Goal: Task Accomplishment & Management: Complete application form

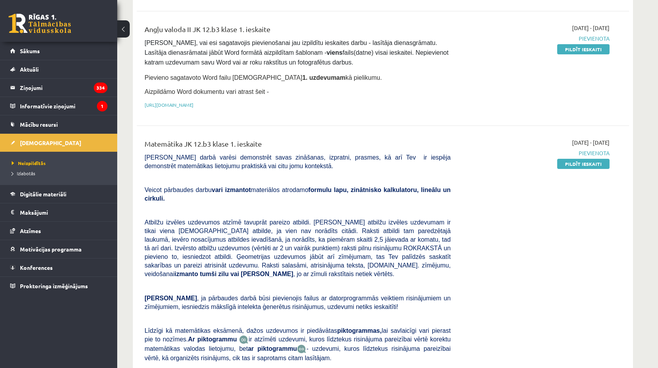
scroll to position [25, 0]
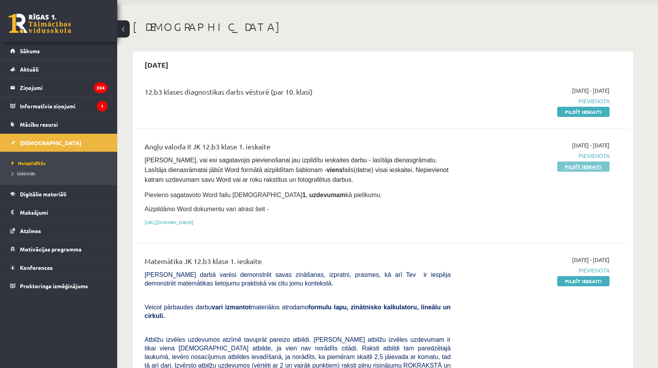
click at [568, 165] on link "Pildīt ieskaiti" at bounding box center [584, 166] width 52 height 10
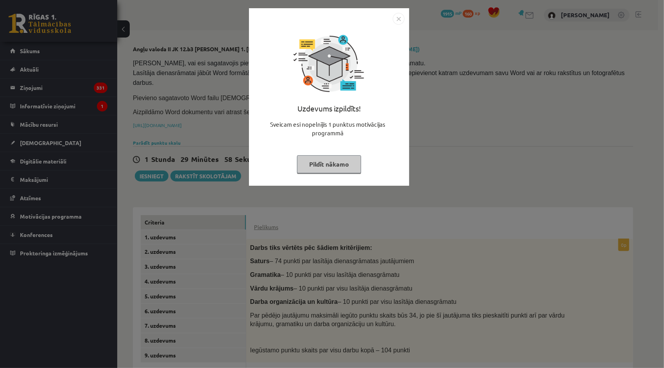
click at [324, 169] on button "Pildīt nākamo" at bounding box center [329, 164] width 64 height 18
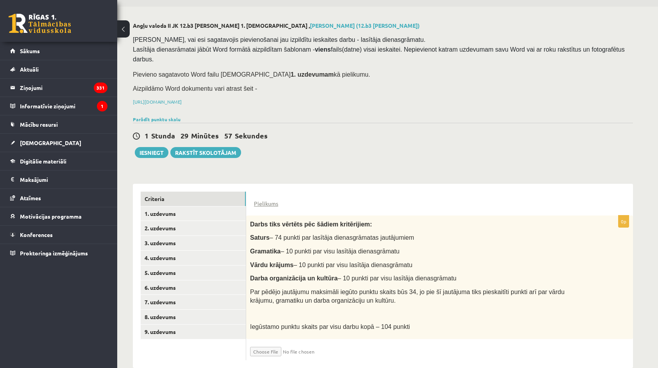
scroll to position [27, 0]
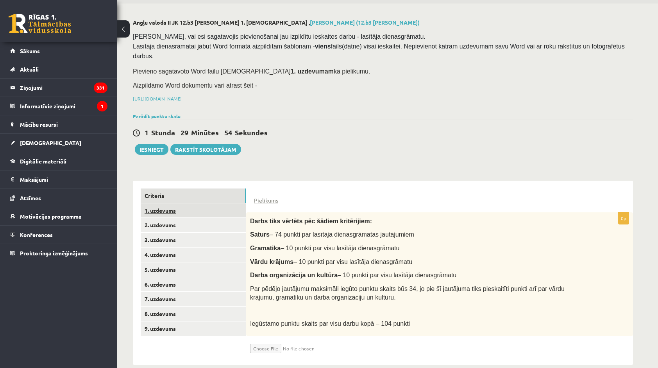
click at [202, 203] on link "1. uzdevums" at bounding box center [193, 210] width 105 height 14
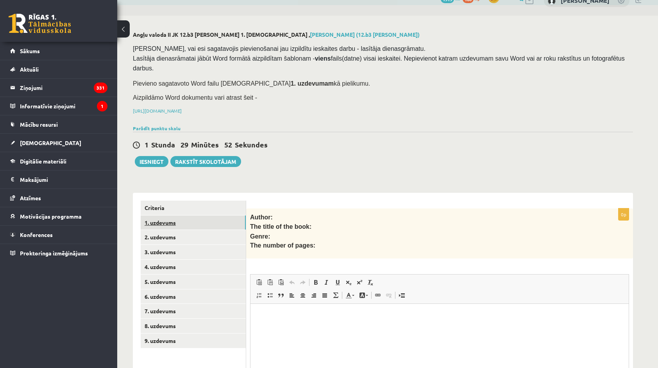
scroll to position [0, 0]
click at [177, 230] on link "2. uzdevums" at bounding box center [193, 237] width 105 height 14
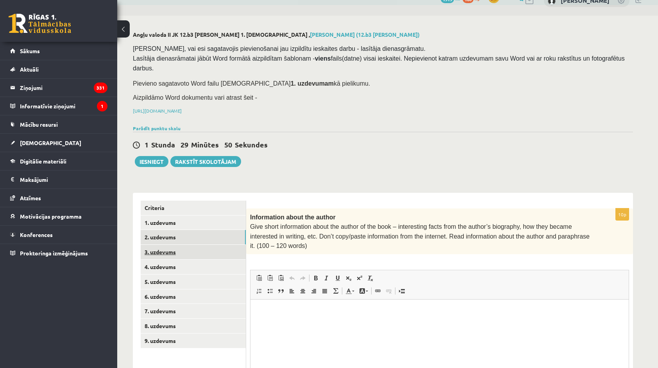
click at [167, 245] on link "3. uzdevums" at bounding box center [193, 252] width 105 height 14
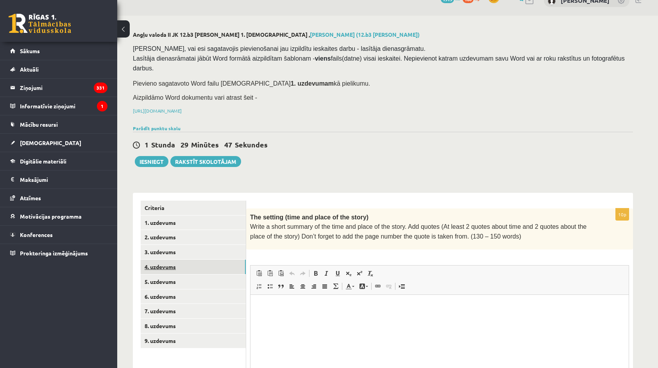
click at [157, 260] on link "4. uzdevums" at bounding box center [193, 267] width 105 height 14
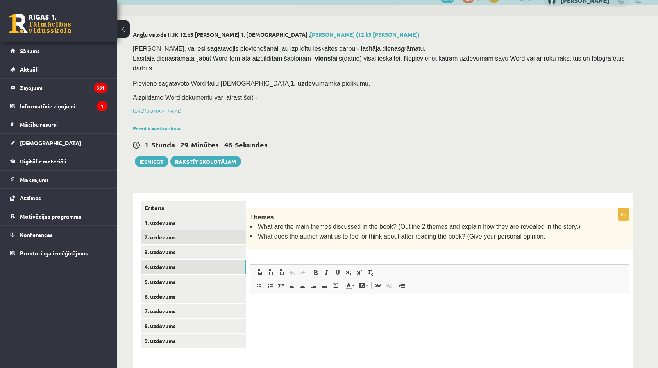
click at [177, 230] on link "2. uzdevums" at bounding box center [193, 237] width 105 height 14
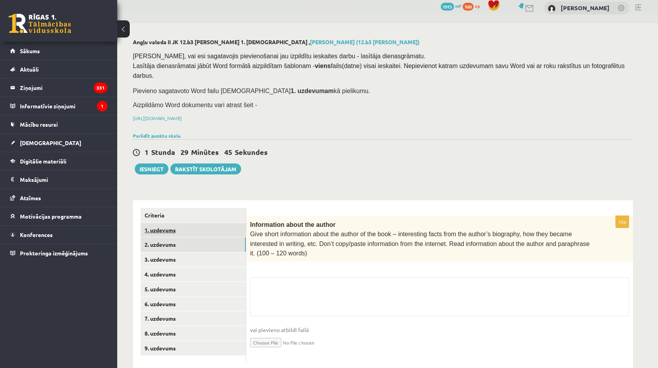
click at [177, 223] on link "1. uzdevums" at bounding box center [193, 230] width 105 height 14
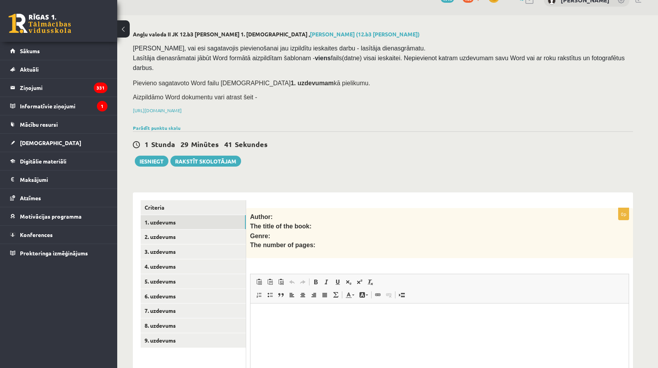
drag, startPoint x: 618, startPoint y: 225, endPoint x: 564, endPoint y: 211, distance: 55.4
click at [618, 225] on div "Author: The title of the book: Genre: The number of pages:" at bounding box center [439, 233] width 387 height 50
click at [195, 200] on link "Criteria" at bounding box center [193, 207] width 105 height 14
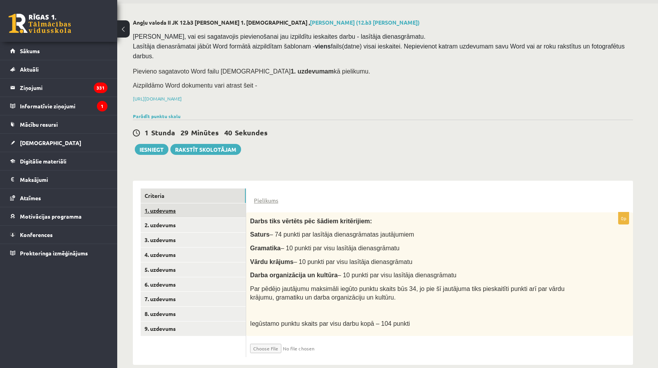
scroll to position [27, 0]
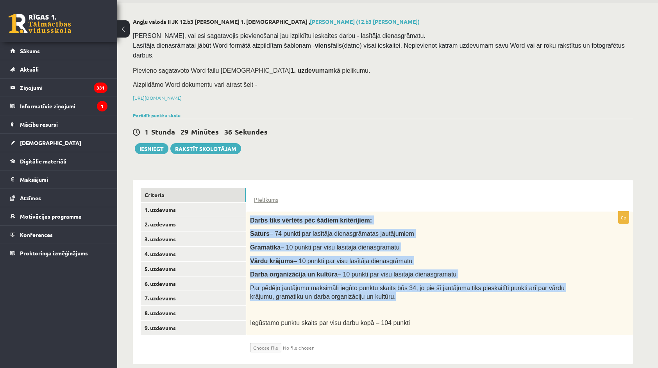
drag, startPoint x: 251, startPoint y: 210, endPoint x: 349, endPoint y: 285, distance: 123.1
click at [349, 285] on div "Darbs tiks vērtēts pēc šādiem kritērijiem: Saturs – 74 punkti par lasītāja dien…" at bounding box center [439, 274] width 387 height 124
click at [349, 285] on p "Par pēdējo jautājumu maksimāli iegūto punktu skaits būs 34, jo pie šī jautājuma…" at bounding box center [420, 292] width 340 height 18
click at [348, 285] on p "Par pēdējo jautājumu maksimāli iegūto punktu skaits būs 34, jo pie šī jautājuma…" at bounding box center [420, 292] width 340 height 18
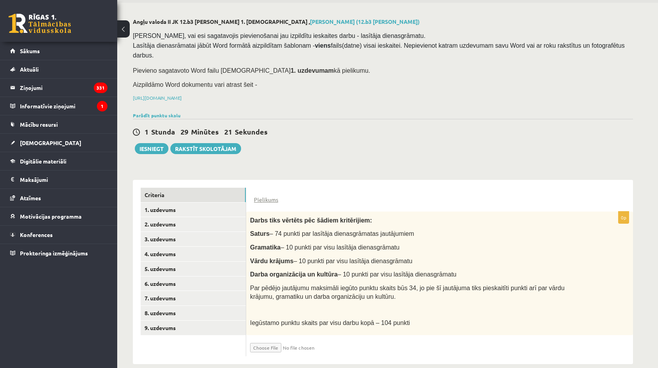
click at [268, 339] on input "file" at bounding box center [296, 345] width 93 height 13
type input "**********"
click at [188, 203] on link "1. uzdevums" at bounding box center [193, 210] width 105 height 14
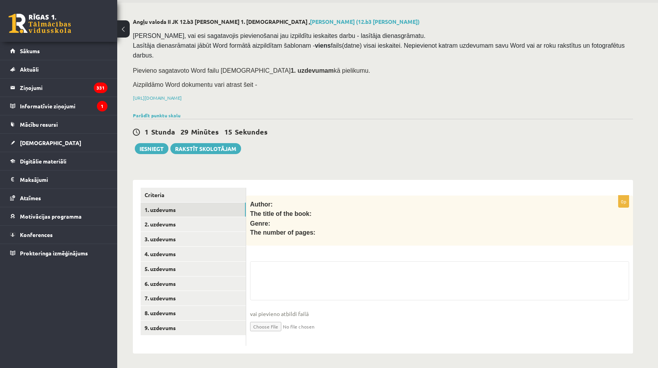
scroll to position [15, 0]
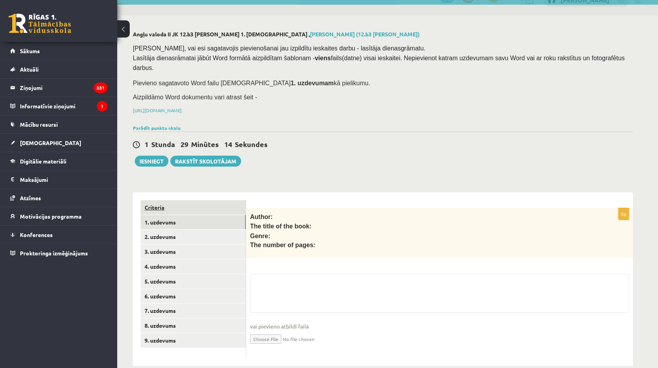
click at [189, 200] on link "Criteria" at bounding box center [193, 207] width 105 height 14
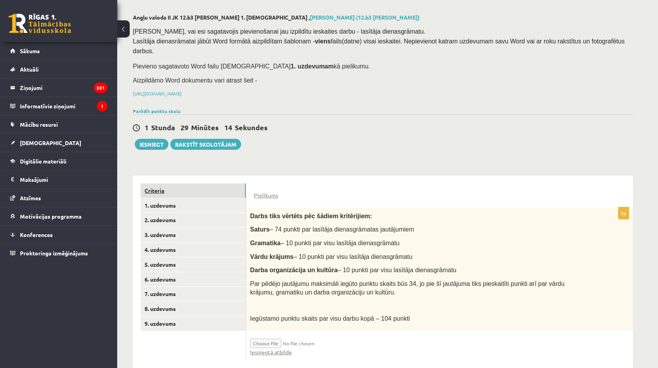
scroll to position [35, 0]
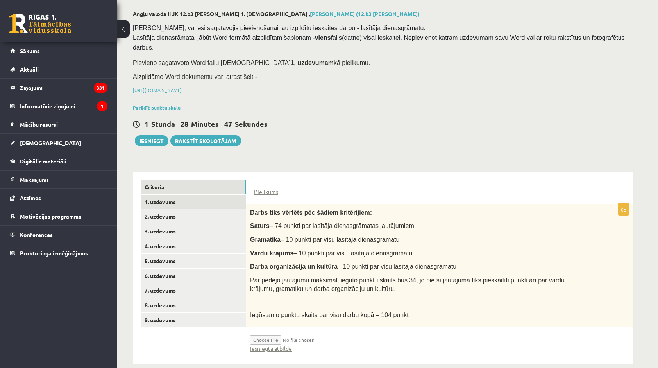
click at [213, 195] on link "1. uzdevums" at bounding box center [193, 202] width 105 height 14
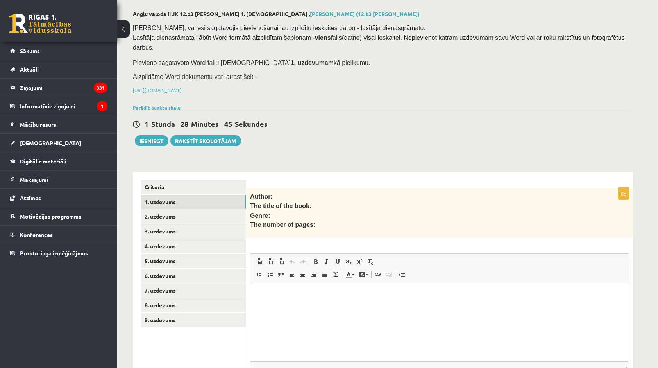
scroll to position [0, 0]
click at [189, 180] on link "Criteria" at bounding box center [193, 187] width 105 height 14
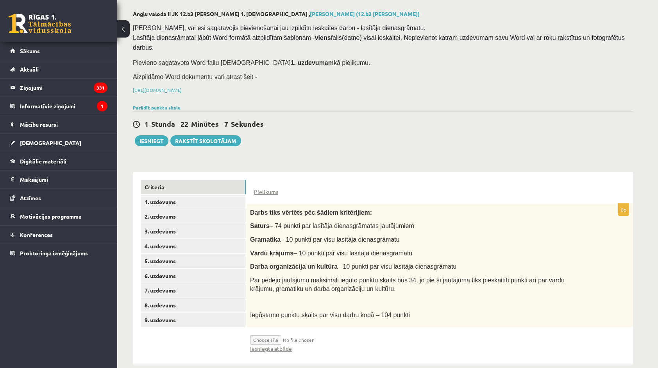
click at [266, 331] on input "file" at bounding box center [296, 337] width 93 height 13
type input "**********"
click at [269, 344] on link "Iesniegtā atbilde" at bounding box center [271, 348] width 42 height 8
click at [186, 195] on link "1. uzdevums" at bounding box center [193, 202] width 105 height 14
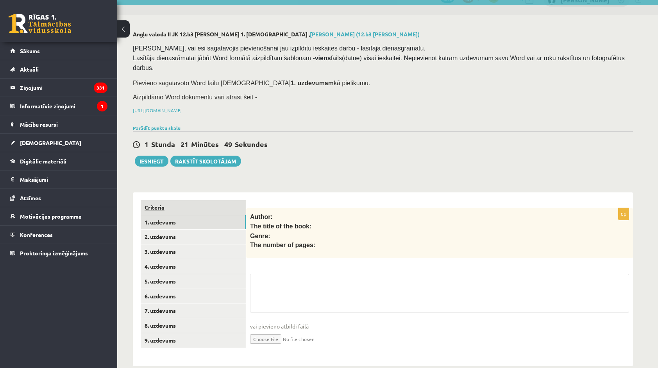
click at [182, 200] on link "Criteria" at bounding box center [193, 207] width 105 height 14
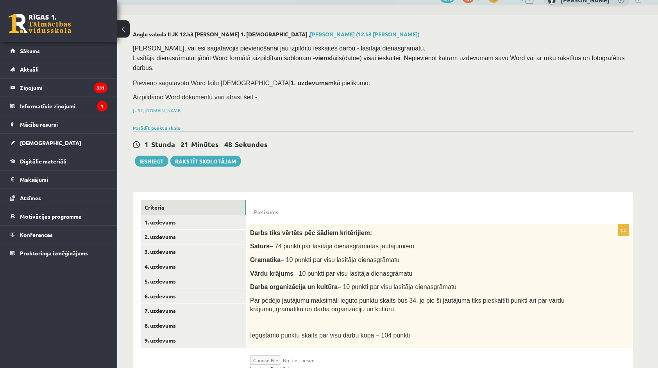
click at [273, 365] on link "Iesniegtā atbilde" at bounding box center [271, 369] width 42 height 8
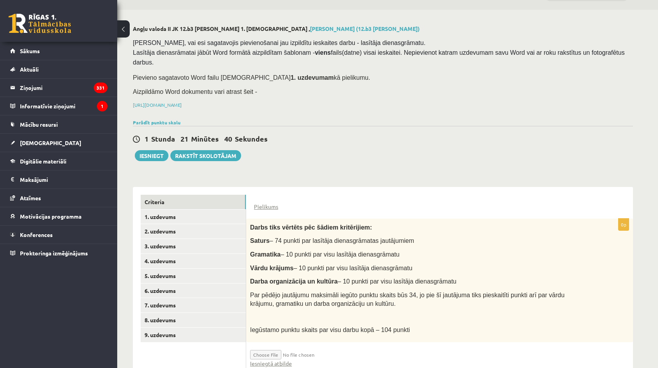
scroll to position [35, 0]
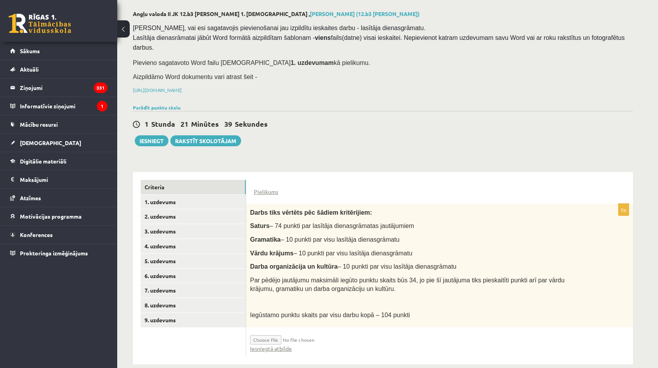
click at [278, 331] on input "file" at bounding box center [296, 337] width 93 height 13
type input "**********"
click at [219, 195] on link "1. uzdevums" at bounding box center [193, 202] width 105 height 14
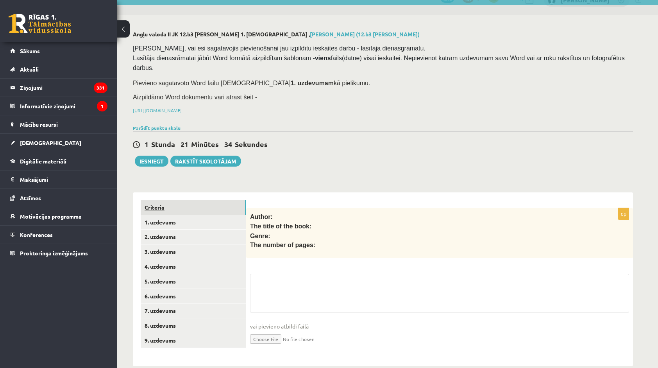
click at [182, 200] on link "Criteria" at bounding box center [193, 207] width 105 height 14
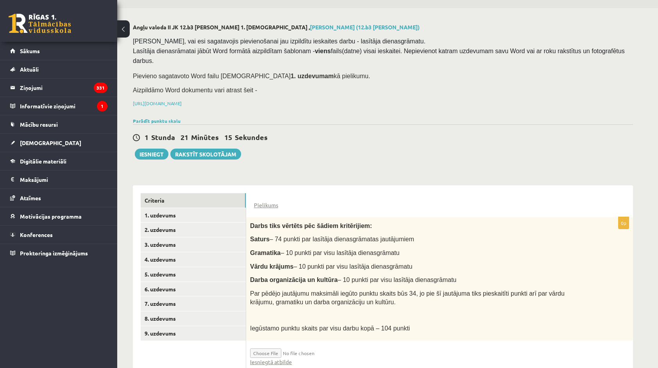
scroll to position [35, 0]
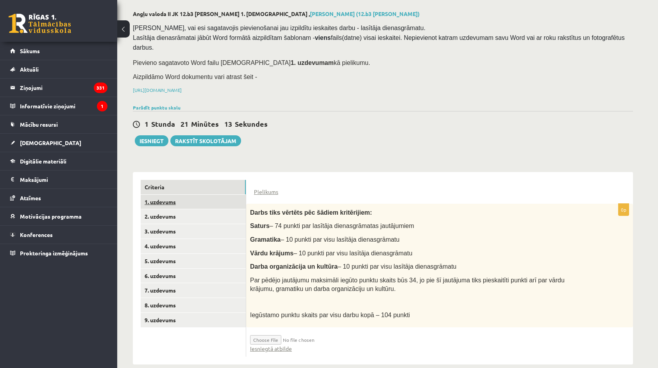
click at [219, 195] on link "1. uzdevums" at bounding box center [193, 202] width 105 height 14
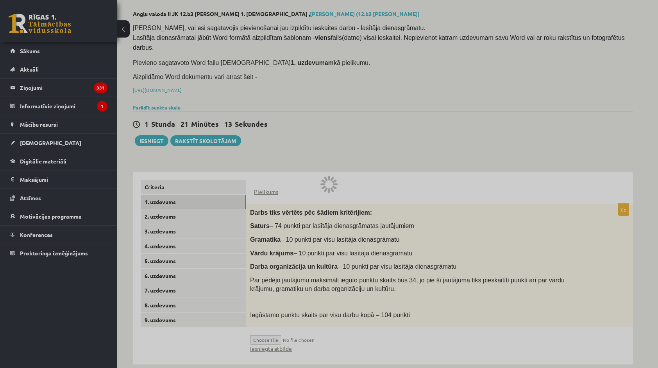
scroll to position [15, 0]
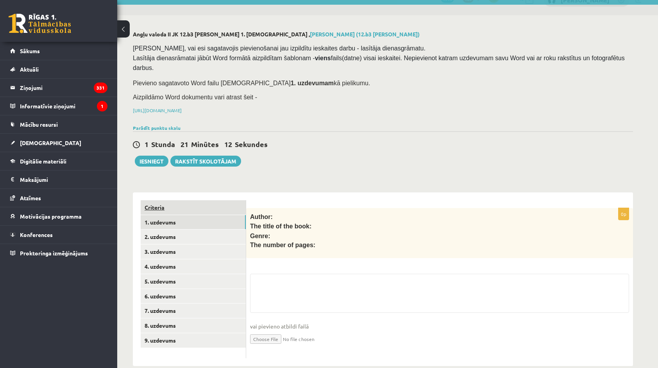
click at [192, 200] on link "Criteria" at bounding box center [193, 207] width 105 height 14
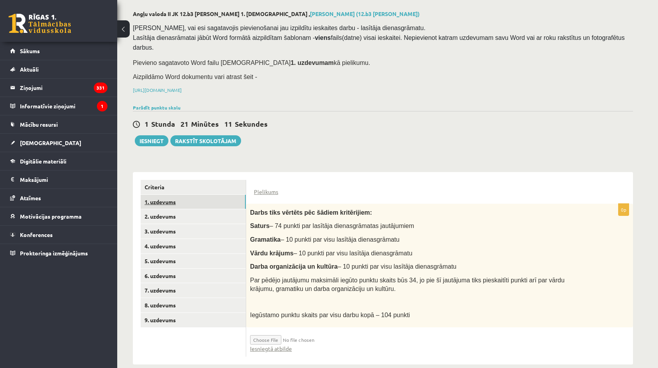
click at [182, 195] on link "1. uzdevums" at bounding box center [193, 202] width 105 height 14
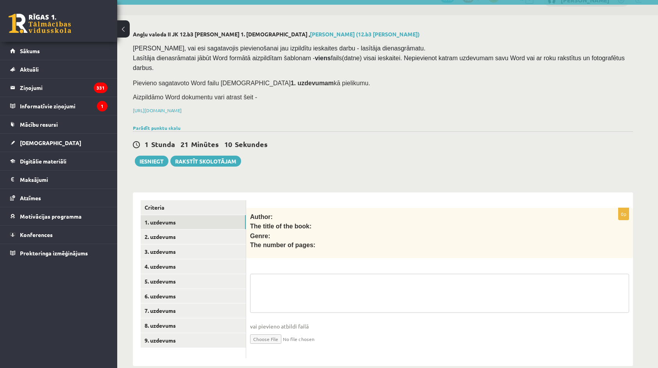
click at [285, 274] on textarea at bounding box center [439, 293] width 379 height 39
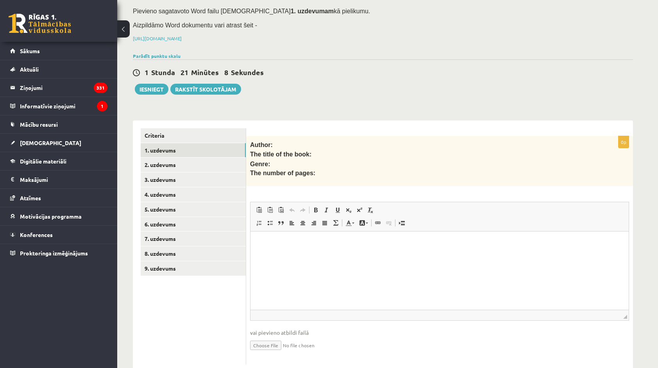
scroll to position [93, 0]
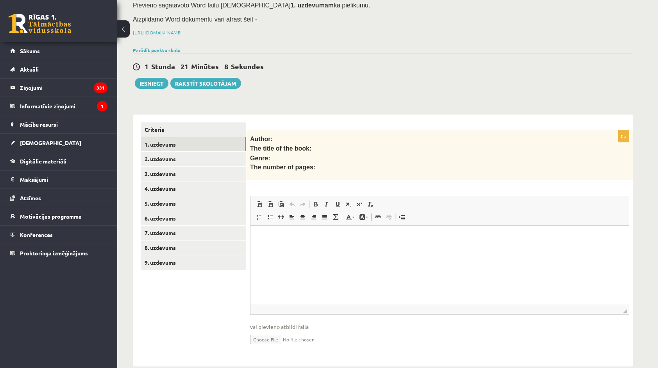
click at [372, 249] on html at bounding box center [440, 238] width 378 height 24
drag, startPoint x: 250, startPoint y: 127, endPoint x: 329, endPoint y: 155, distance: 84.1
click at [329, 155] on div "Author: The title of the book: Genre: The number of pages:" at bounding box center [439, 155] width 387 height 50
drag, startPoint x: 329, startPoint y: 155, endPoint x: 266, endPoint y: 145, distance: 64.0
copy div "Author: The title of the book: Genre: The number of pages:"
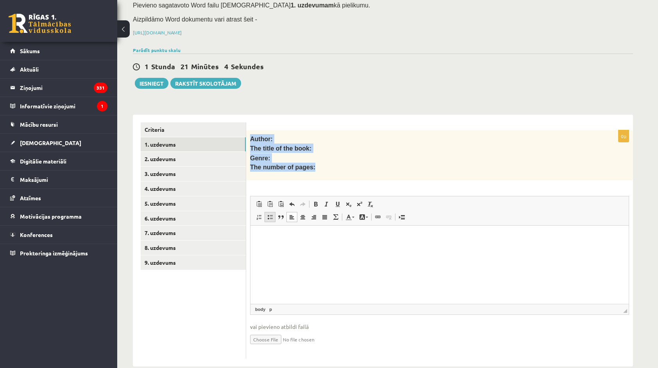
click at [269, 214] on span at bounding box center [270, 217] width 6 height 6
click at [278, 239] on li "Rich Text Editor, wiswyg-editor-user-answer-47433901349080" at bounding box center [440, 237] width 332 height 8
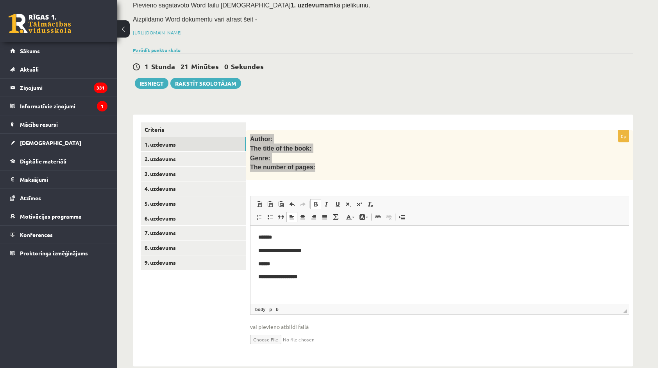
click at [298, 243] on body "**********" at bounding box center [439, 257] width 363 height 48
click at [299, 235] on p "*******" at bounding box center [439, 237] width 363 height 8
click at [314, 201] on span at bounding box center [316, 204] width 6 height 6
click at [318, 249] on p "**********" at bounding box center [439, 251] width 363 height 8
click at [339, 264] on p "******" at bounding box center [439, 264] width 363 height 8
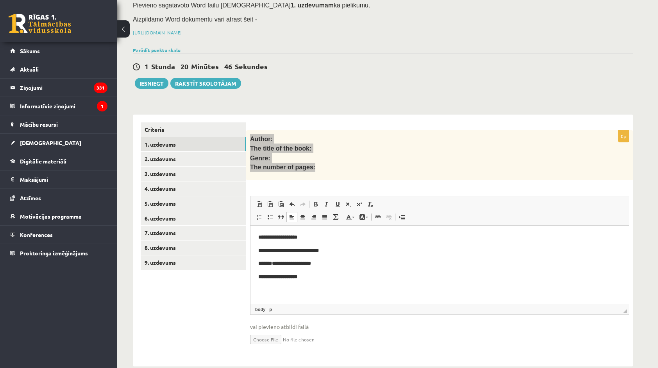
click at [326, 274] on p "**********" at bounding box center [439, 277] width 363 height 8
drag, startPoint x: 329, startPoint y: 262, endPoint x: 571, endPoint y: 429, distance: 293.9
click at [276, 264] on p "**********" at bounding box center [439, 264] width 363 height 8
click at [316, 201] on span at bounding box center [316, 204] width 6 height 6
click at [317, 275] on p "**********" at bounding box center [439, 277] width 363 height 8
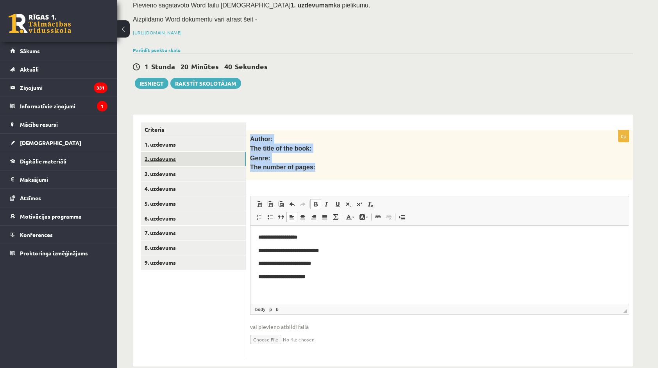
click at [179, 152] on link "2. uzdevums" at bounding box center [193, 159] width 105 height 14
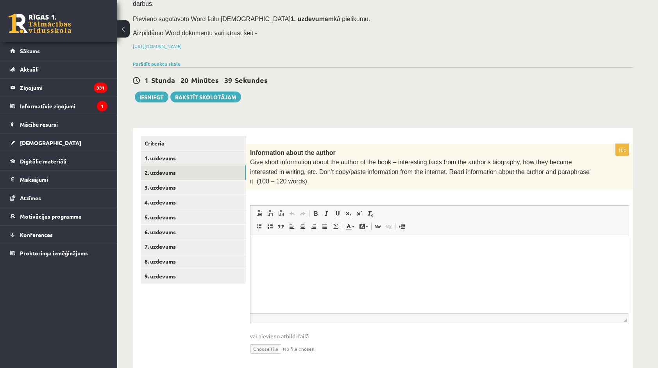
scroll to position [0, 0]
click at [332, 259] on html at bounding box center [440, 247] width 378 height 24
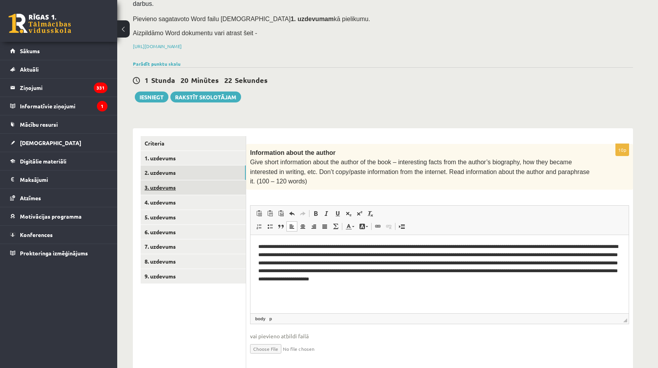
click at [196, 181] on link "3. uzdevums" at bounding box center [193, 187] width 105 height 14
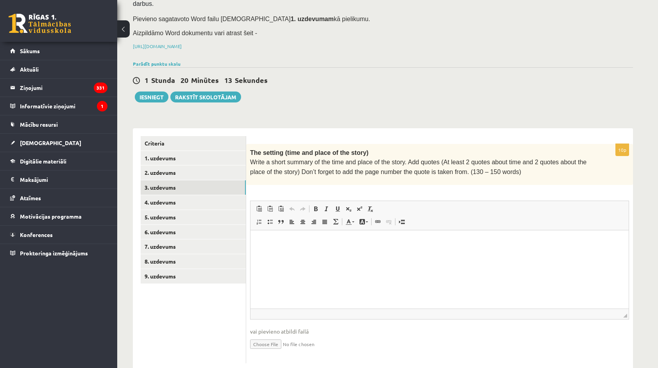
click at [291, 239] on p "Rich Text Editor, wiswyg-editor-user-answer-47433879201140" at bounding box center [439, 242] width 363 height 8
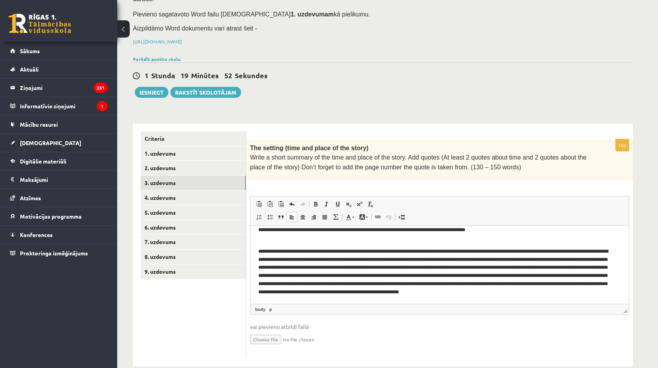
scroll to position [40, 0]
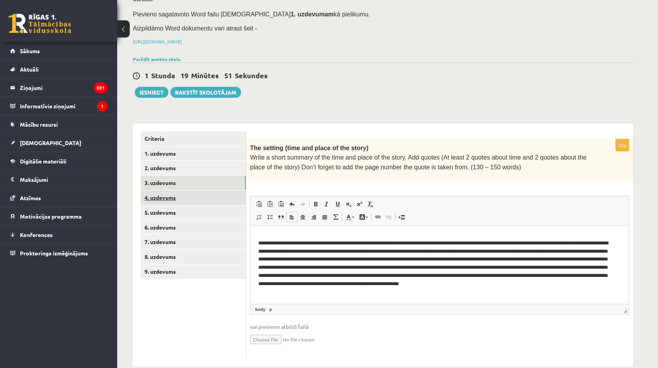
click at [192, 190] on link "4. uzdevums" at bounding box center [193, 197] width 105 height 14
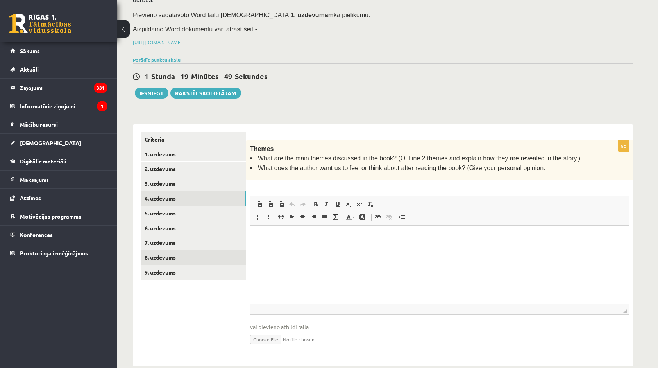
scroll to position [0, 0]
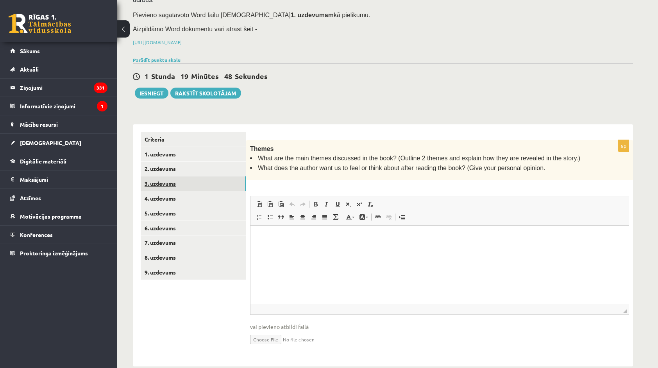
click at [168, 176] on link "3. uzdevums" at bounding box center [193, 183] width 105 height 14
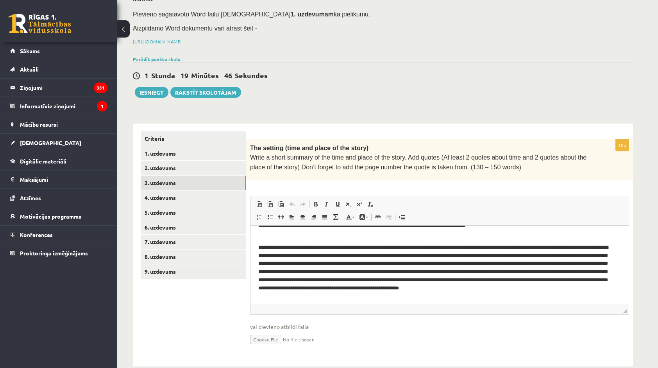
scroll to position [40, 0]
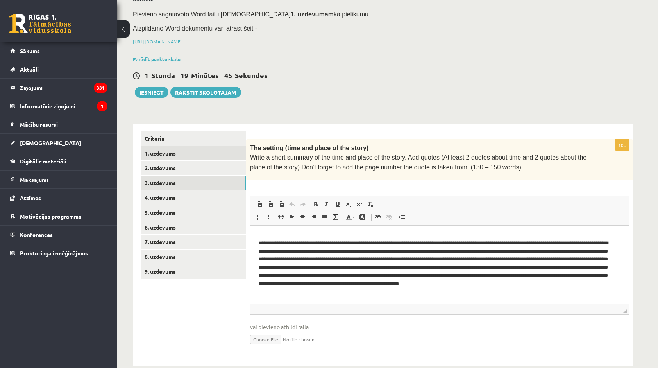
click at [186, 146] on link "1. uzdevums" at bounding box center [193, 153] width 105 height 14
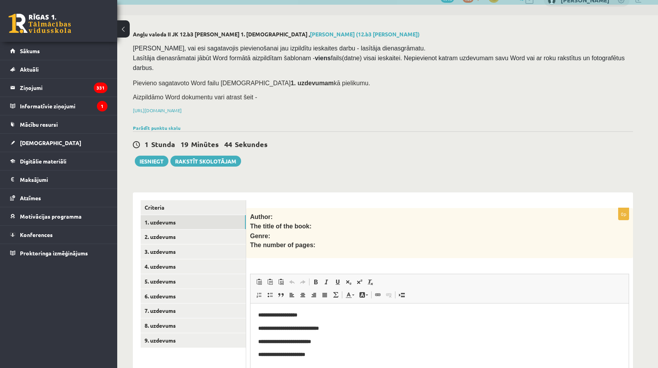
scroll to position [0, 0]
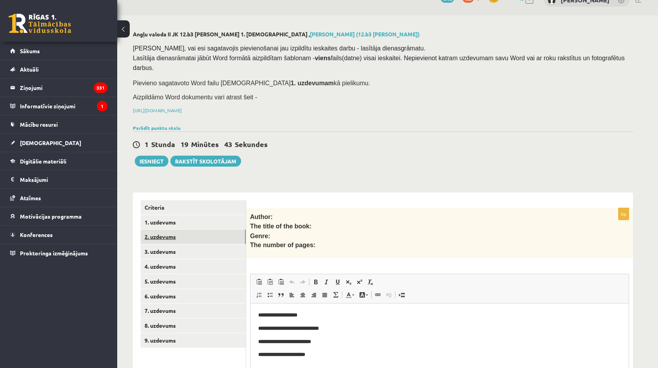
click at [199, 229] on link "2. uzdevums" at bounding box center [193, 236] width 105 height 14
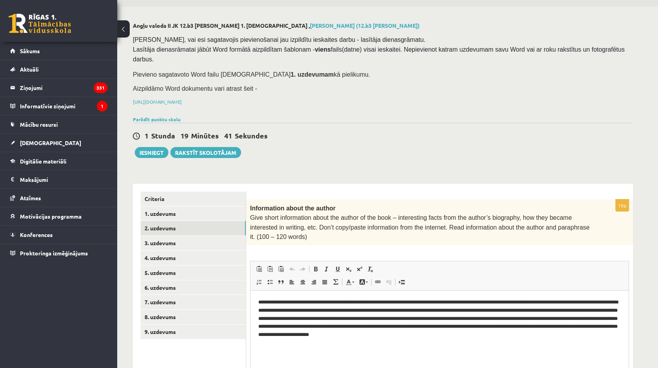
scroll to position [79, 0]
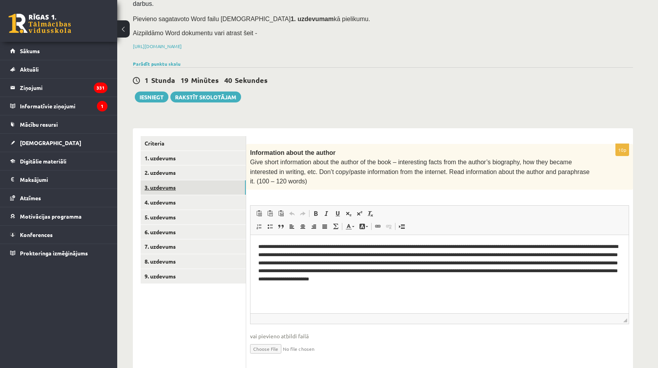
click at [198, 180] on link "3. uzdevums" at bounding box center [193, 187] width 105 height 14
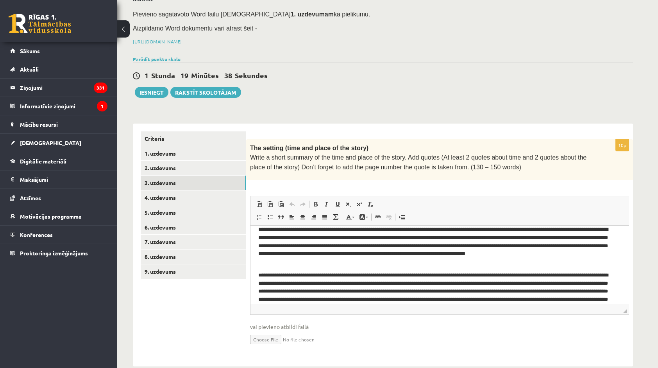
scroll to position [40, 0]
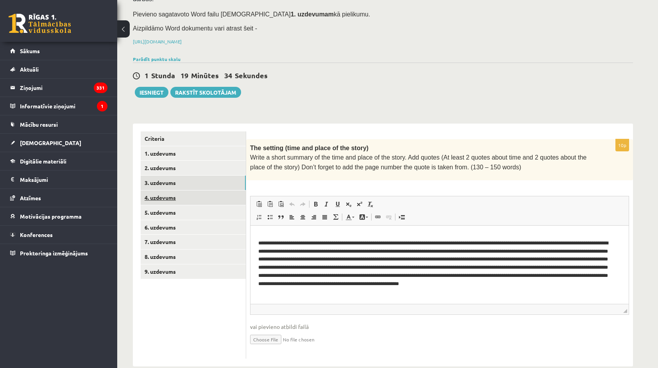
click at [190, 190] on link "4. uzdevums" at bounding box center [193, 197] width 105 height 14
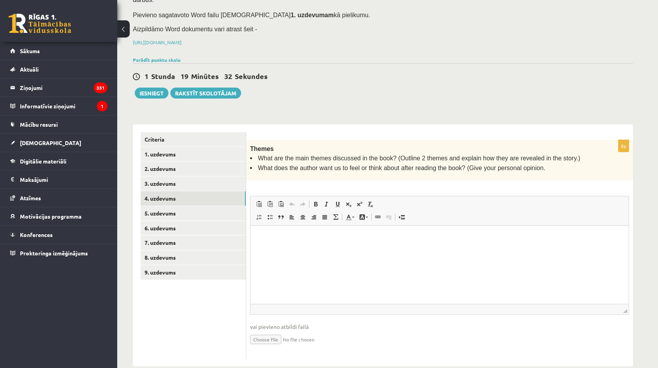
scroll to position [0, 0]
click at [287, 238] on p "Rich Text Editor, wiswyg-editor-user-answer-47433947550080" at bounding box center [439, 237] width 363 height 8
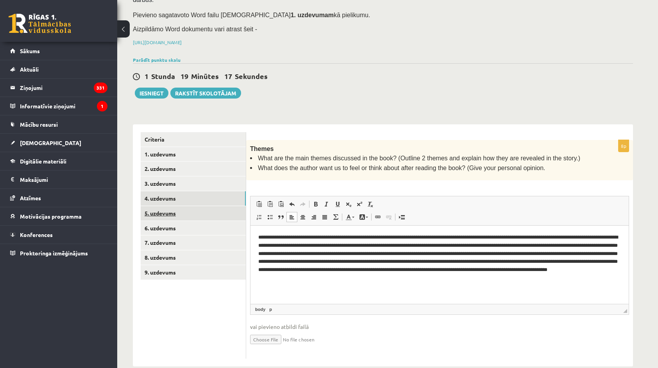
click at [197, 206] on link "5. uzdevums" at bounding box center [193, 213] width 105 height 14
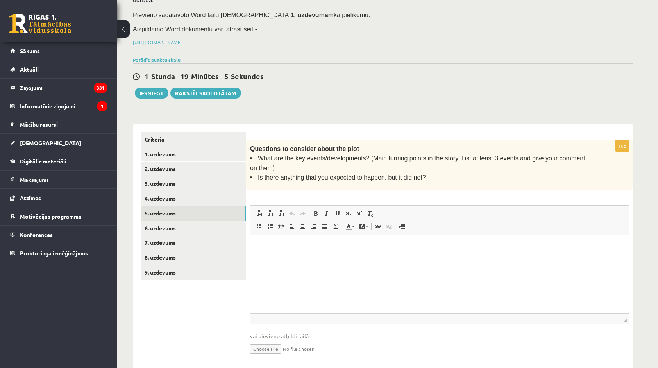
click at [308, 249] on p "Rich Text Editor, wiswyg-editor-user-answer-47433944867500" at bounding box center [439, 247] width 363 height 8
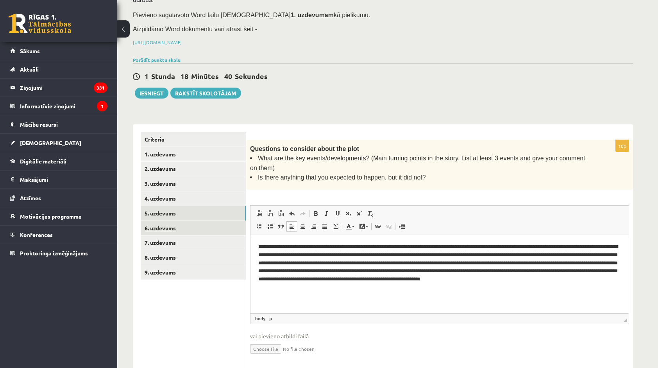
click at [211, 221] on link "6. uzdevums" at bounding box center [193, 228] width 105 height 14
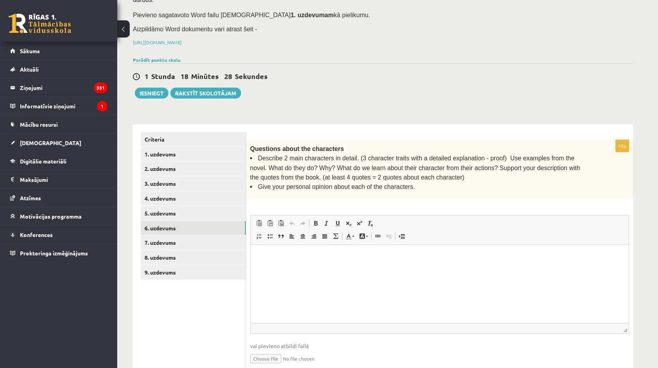
click at [290, 253] on p "Rich Text Editor, wiswyg-editor-user-answer-47433943226640" at bounding box center [439, 256] width 363 height 8
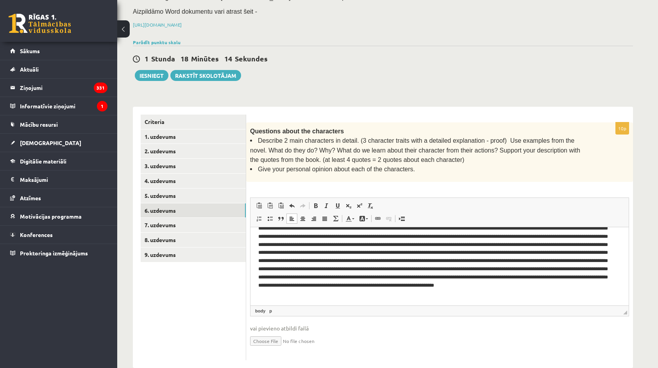
scroll to position [59, 0]
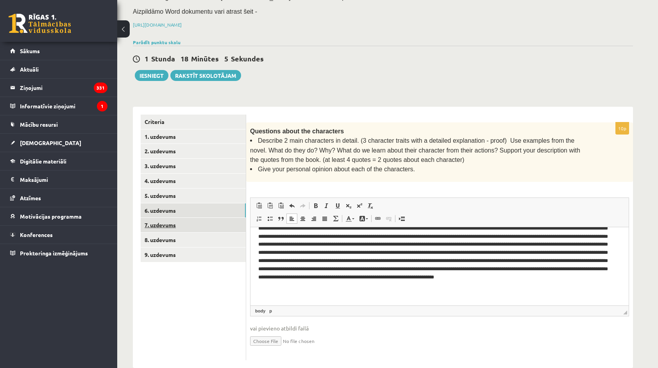
click at [188, 218] on link "7. uzdevums" at bounding box center [193, 225] width 105 height 14
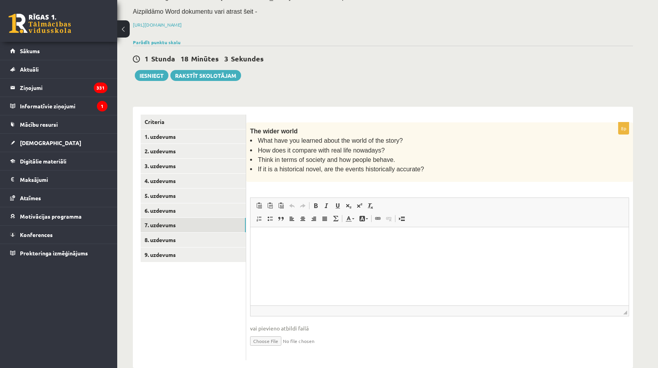
scroll to position [0, 0]
click at [307, 251] on html at bounding box center [440, 239] width 378 height 24
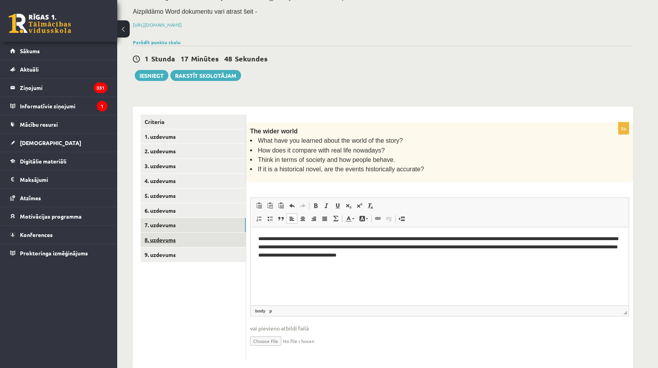
click at [214, 233] on link "8. uzdevums" at bounding box center [193, 240] width 105 height 14
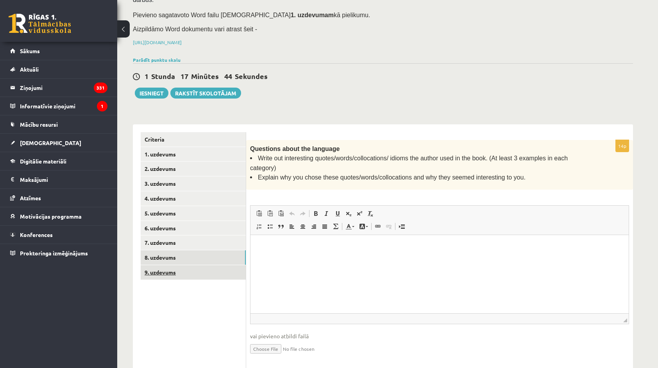
click at [186, 265] on link "9. uzdevums" at bounding box center [193, 272] width 105 height 14
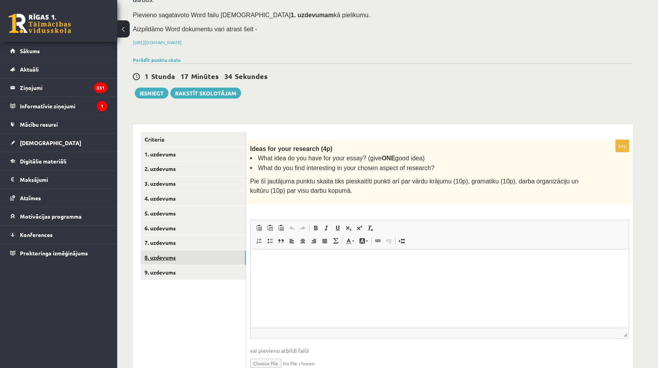
click at [193, 250] on link "8. uzdevums" at bounding box center [193, 257] width 105 height 14
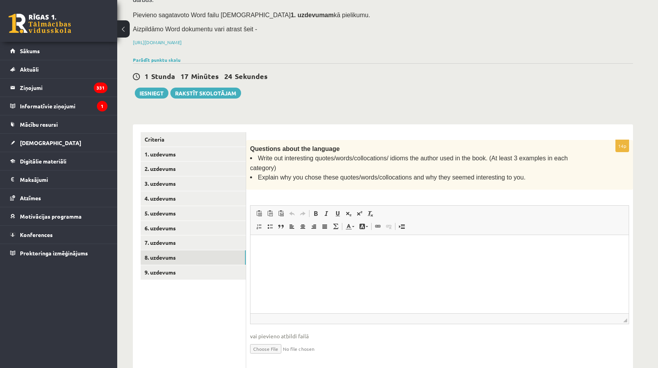
click at [308, 242] on html at bounding box center [440, 247] width 378 height 24
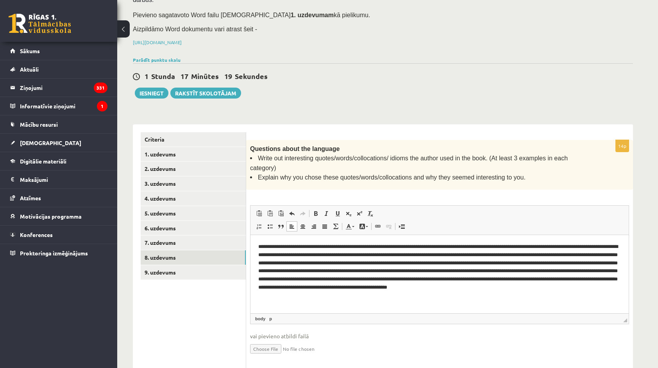
click at [434, 264] on p "**********" at bounding box center [439, 271] width 363 height 57
click at [437, 264] on p "**********" at bounding box center [439, 271] width 363 height 57
click at [435, 264] on p "**********" at bounding box center [439, 271] width 363 height 57
click at [436, 264] on p "**********" at bounding box center [439, 271] width 363 height 57
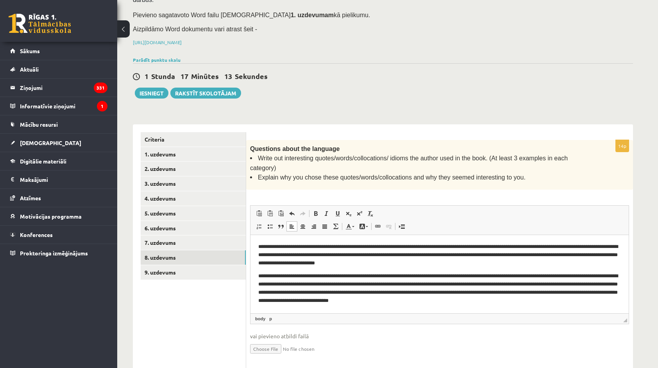
click at [598, 274] on p "**********" at bounding box center [439, 288] width 363 height 32
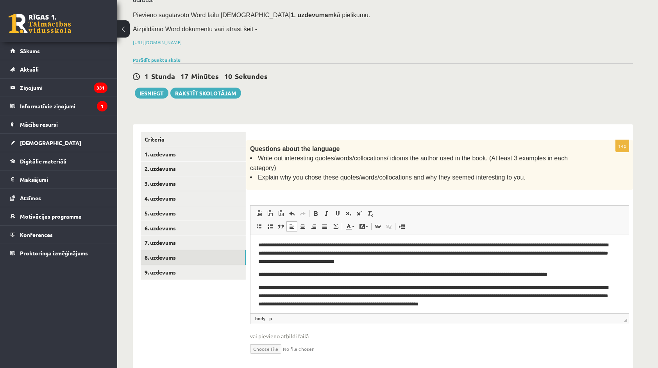
scroll to position [4, 0]
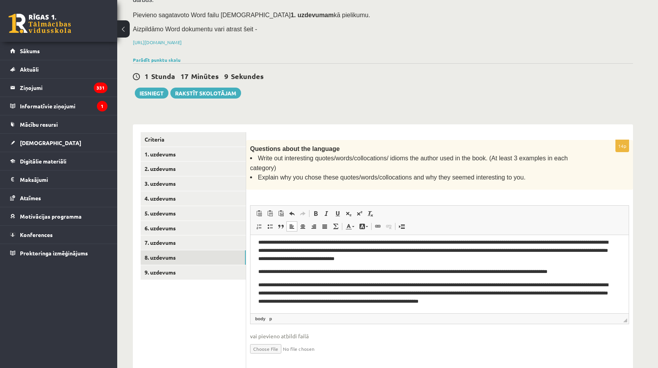
click at [542, 296] on p "**********" at bounding box center [436, 293] width 357 height 24
click at [538, 301] on p "**********" at bounding box center [436, 293] width 357 height 24
click at [165, 265] on link "9. uzdevums" at bounding box center [193, 272] width 105 height 14
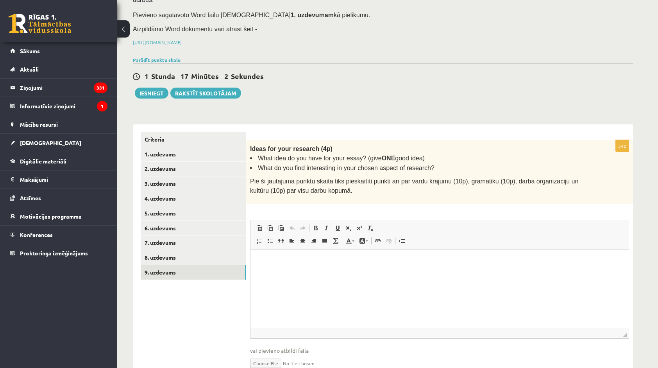
scroll to position [0, 0]
click at [336, 250] on html at bounding box center [440, 261] width 378 height 24
paste body "Rich Text Editor, wiswyg-editor-user-answer-47433777506840"
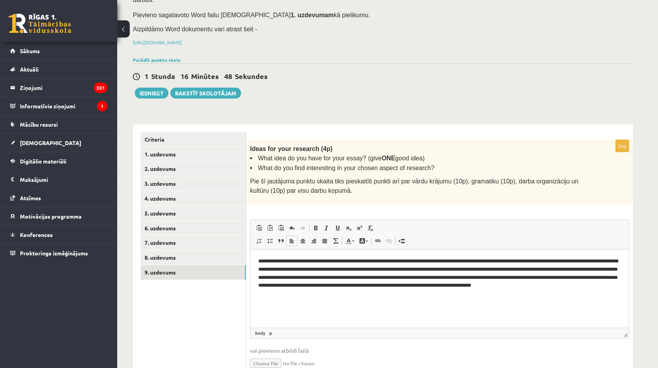
scroll to position [105, 0]
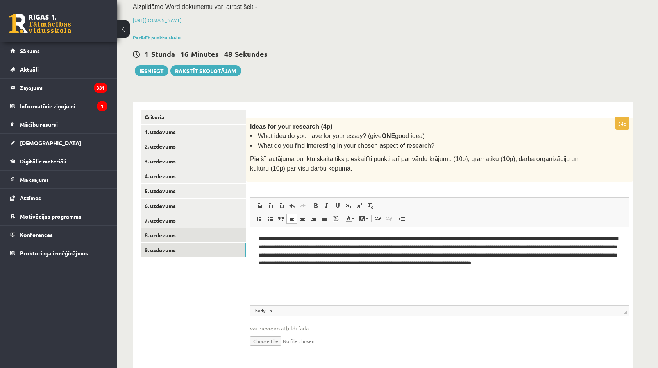
click at [194, 228] on link "8. uzdevums" at bounding box center [193, 235] width 105 height 14
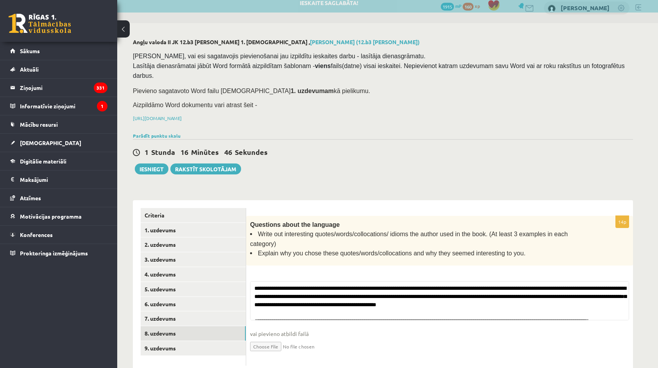
scroll to position [83, 0]
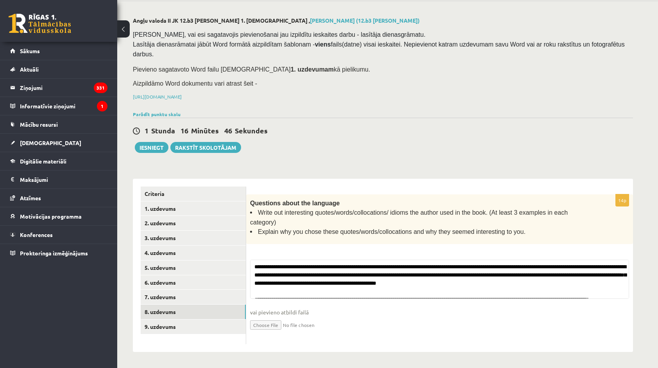
click at [169, 335] on ul "Criteria 1. uzdevums 2. uzdevums 3. uzdevums 4. uzdevums 5. uzdevums 6. uzdevum…" at bounding box center [194, 265] width 106 height 158
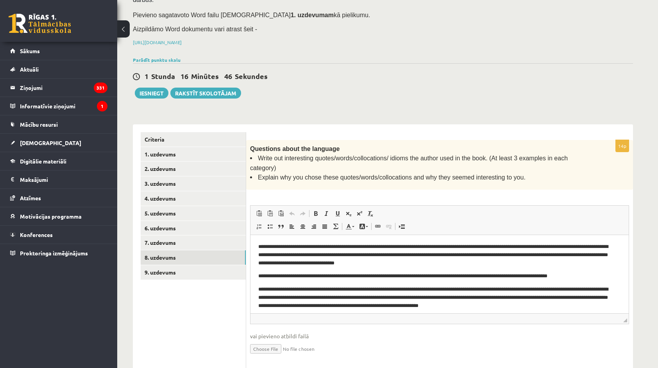
scroll to position [0, 0]
click at [195, 265] on link "9. uzdevums" at bounding box center [193, 272] width 105 height 14
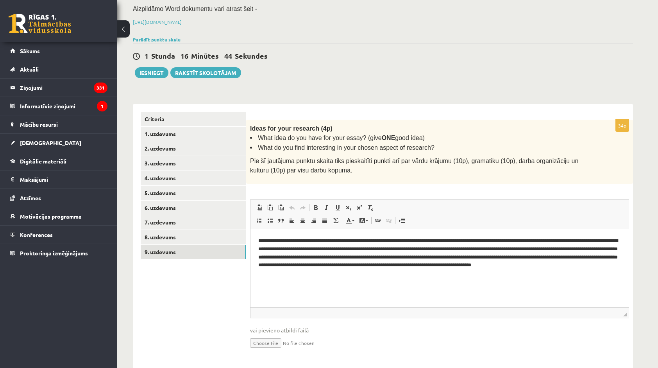
scroll to position [105, 0]
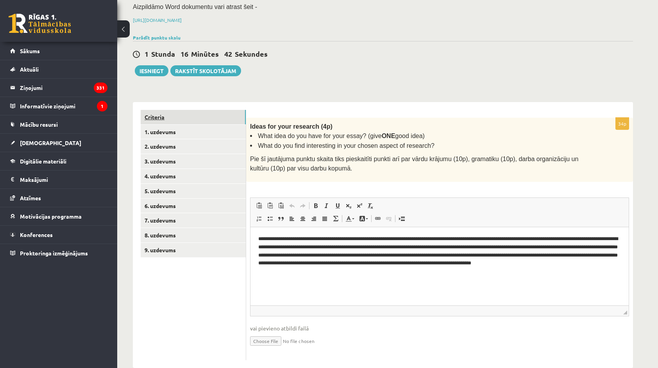
click at [172, 110] on link "Criteria" at bounding box center [193, 117] width 105 height 14
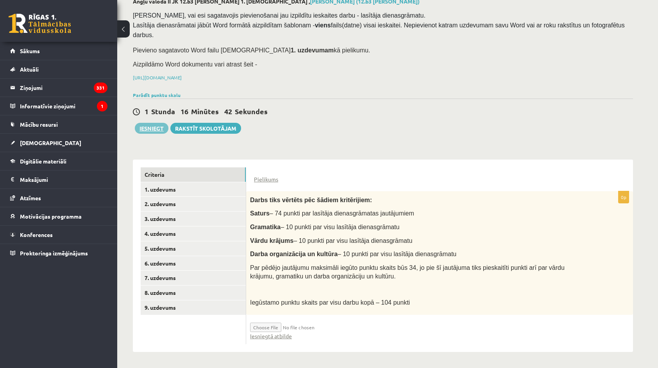
scroll to position [35, 0]
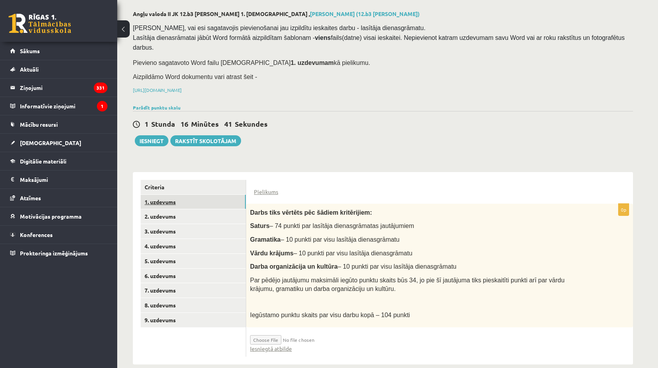
click at [161, 195] on link "1. uzdevums" at bounding box center [193, 202] width 105 height 14
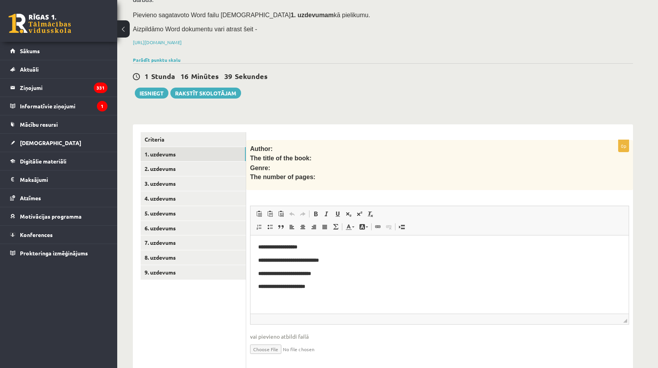
scroll to position [93, 0]
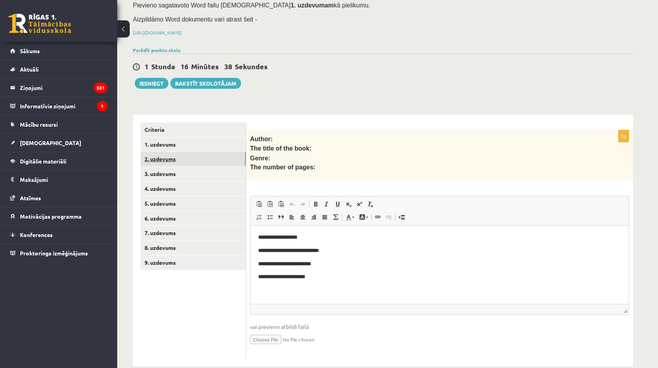
click at [163, 152] on link "2. uzdevums" at bounding box center [193, 159] width 105 height 14
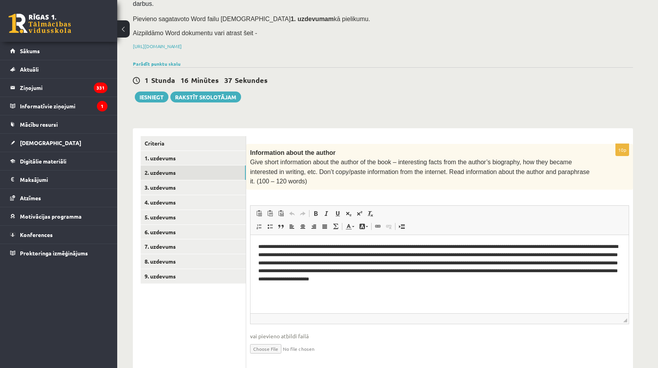
scroll to position [0, 0]
click at [183, 180] on link "3. uzdevums" at bounding box center [193, 187] width 105 height 14
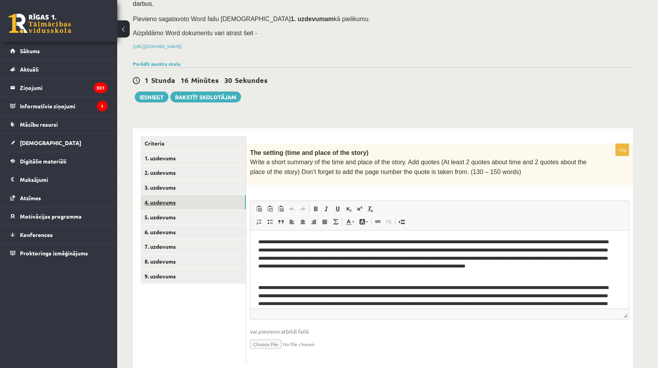
click at [181, 195] on link "4. uzdevums" at bounding box center [193, 202] width 105 height 14
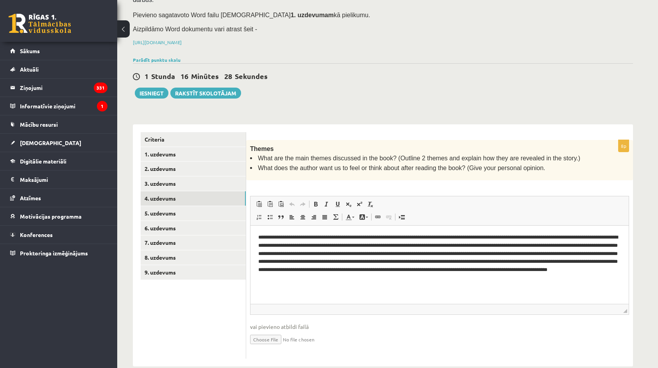
scroll to position [83, 0]
click at [183, 206] on link "5. uzdevums" at bounding box center [193, 213] width 105 height 14
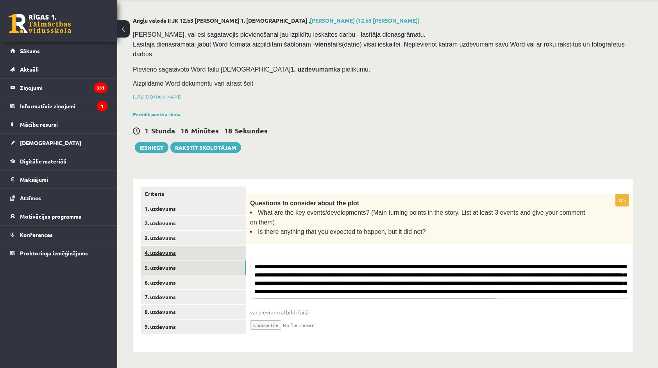
click at [172, 319] on link "9. uzdevums" at bounding box center [193, 326] width 105 height 14
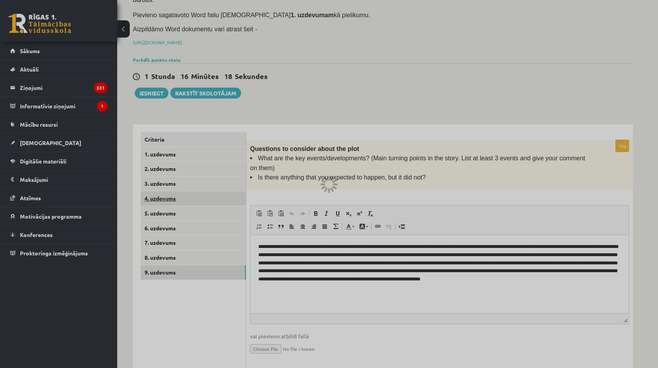
scroll to position [0, 0]
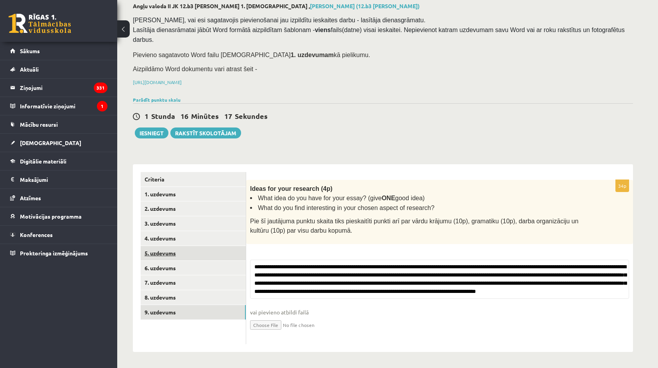
click at [172, 246] on link "5. uzdevums" at bounding box center [193, 253] width 105 height 14
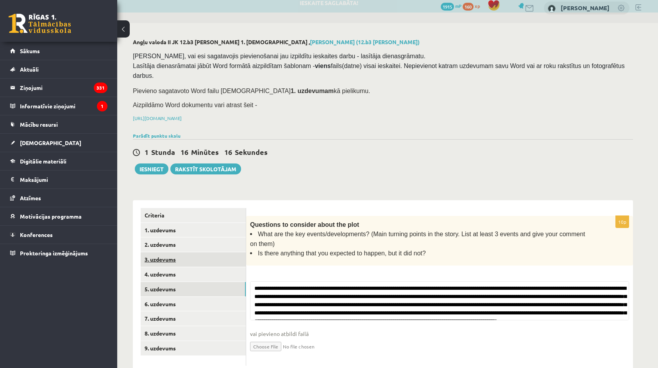
click at [167, 252] on link "3. uzdevums" at bounding box center [193, 259] width 105 height 14
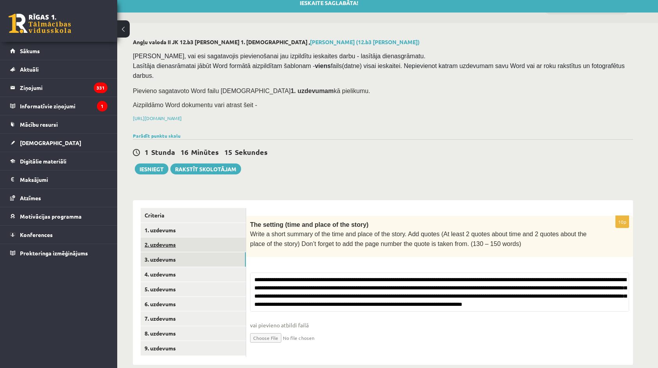
click at [171, 237] on link "2. uzdevums" at bounding box center [193, 244] width 105 height 14
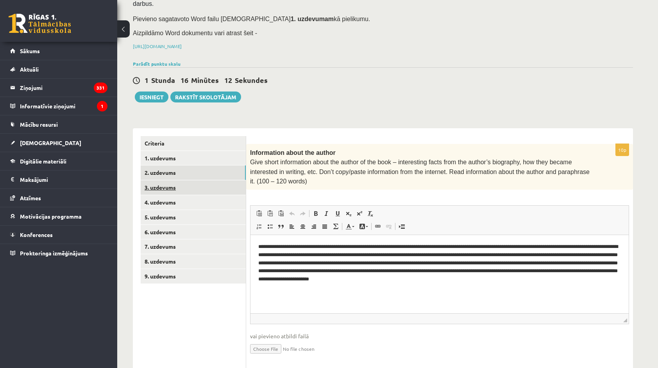
click at [167, 180] on link "3. uzdevums" at bounding box center [193, 187] width 105 height 14
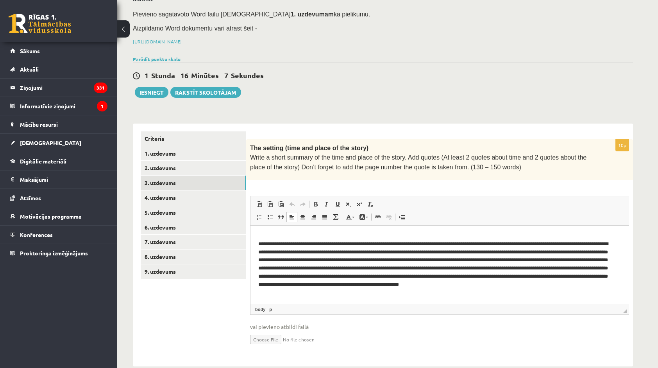
click at [564, 260] on p "**********" at bounding box center [436, 268] width 357 height 57
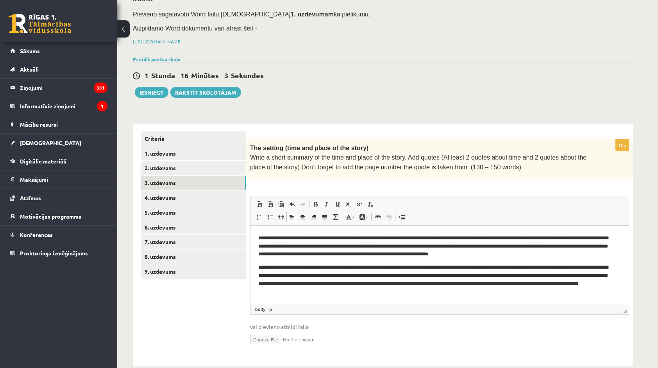
click at [464, 266] on p "**********" at bounding box center [436, 279] width 357 height 32
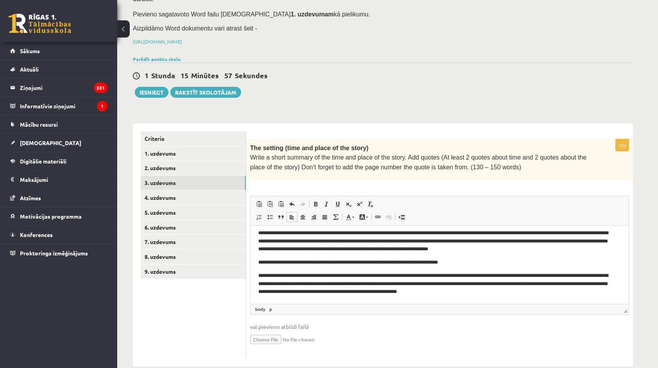
click at [309, 284] on p "**********" at bounding box center [436, 283] width 357 height 24
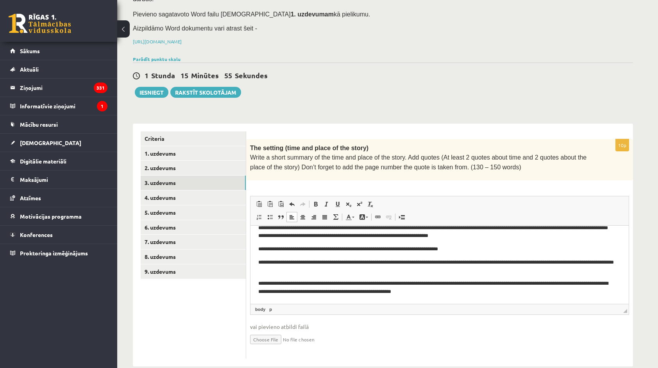
click at [482, 291] on p "**********" at bounding box center [436, 287] width 357 height 16
click at [179, 190] on link "4. uzdevums" at bounding box center [193, 197] width 105 height 14
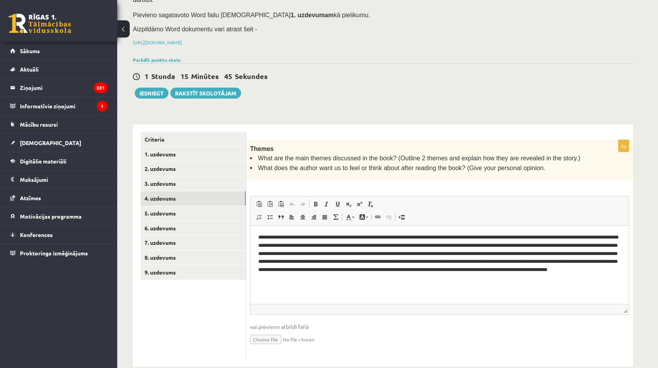
click at [421, 253] on p "**********" at bounding box center [439, 257] width 363 height 49
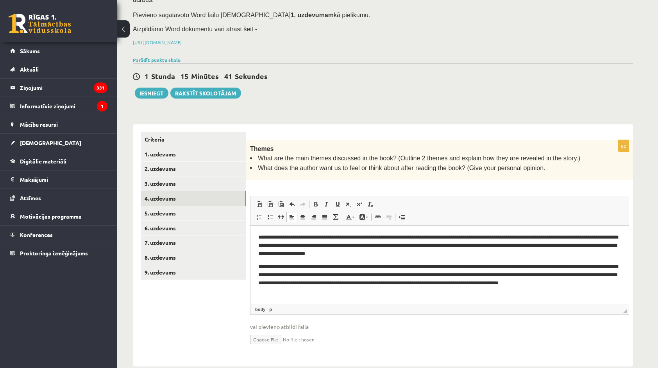
click at [434, 292] on p "**********" at bounding box center [439, 278] width 363 height 32
click at [192, 206] on link "5. uzdevums" at bounding box center [193, 213] width 105 height 14
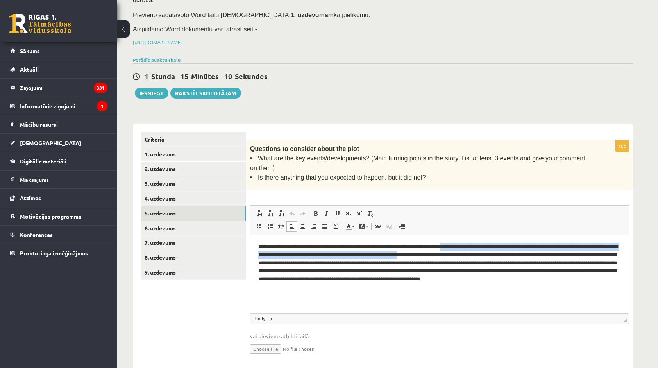
drag, startPoint x: 467, startPoint y: 459, endPoint x: 465, endPoint y: 251, distance: 208.0
click at [465, 251] on p "**********" at bounding box center [439, 267] width 363 height 49
click at [497, 249] on p "**********" at bounding box center [439, 267] width 363 height 49
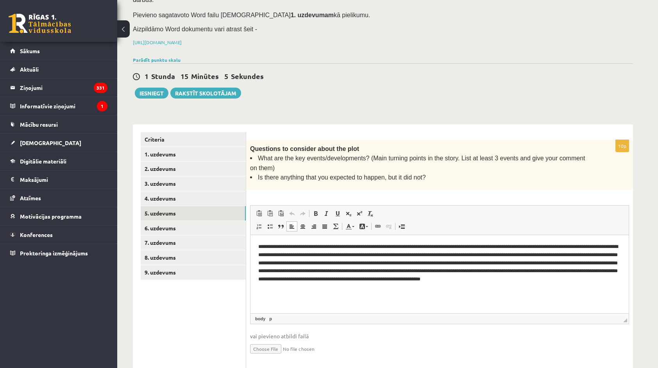
click at [557, 249] on p "**********" at bounding box center [439, 267] width 363 height 49
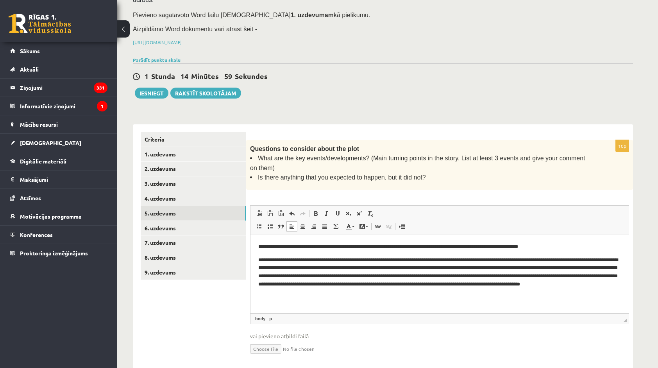
click at [492, 268] on p "**********" at bounding box center [439, 276] width 363 height 41
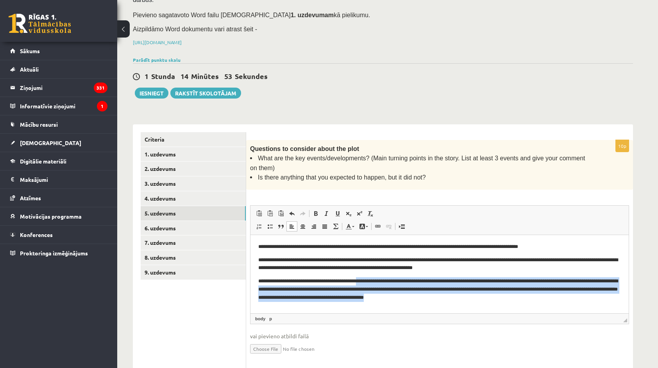
drag, startPoint x: 366, startPoint y: 285, endPoint x: 480, endPoint y: 300, distance: 115.2
click at [480, 300] on p "**********" at bounding box center [439, 289] width 363 height 24
click at [482, 300] on p "**********" at bounding box center [439, 289] width 363 height 24
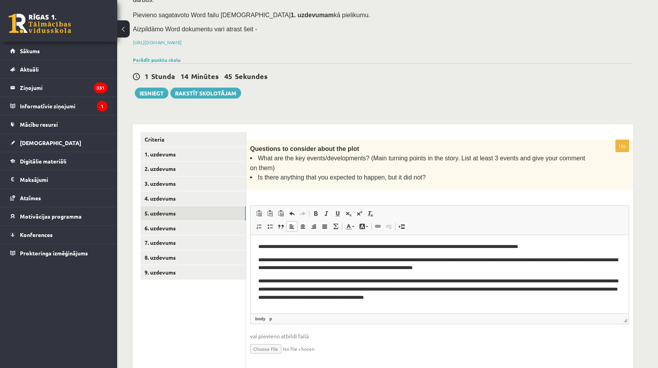
click at [271, 289] on p "**********" at bounding box center [439, 289] width 363 height 24
click at [272, 289] on p "**********" at bounding box center [439, 289] width 363 height 24
click at [188, 221] on link "6. uzdevums" at bounding box center [193, 228] width 105 height 14
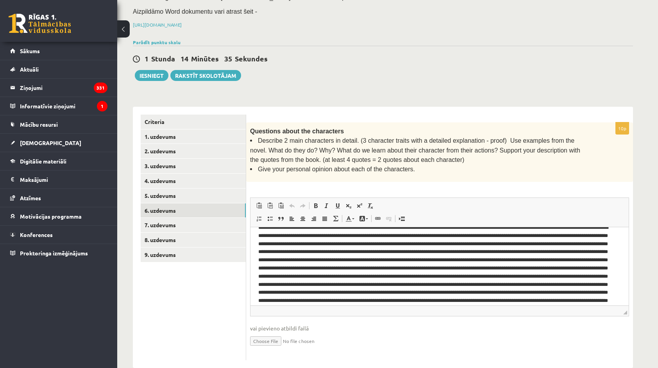
scroll to position [39, 0]
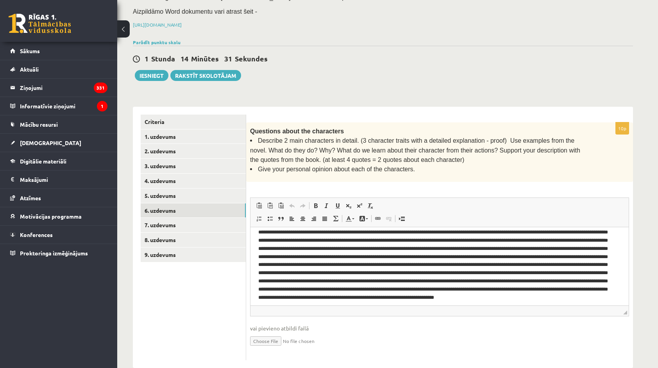
click at [278, 273] on p "Rich Text Editor, wiswyg-editor-user-answer-47433753972780" at bounding box center [436, 256] width 357 height 122
click at [548, 280] on p "Rich Text Editor, wiswyg-editor-user-answer-47433753972780" at bounding box center [436, 256] width 357 height 122
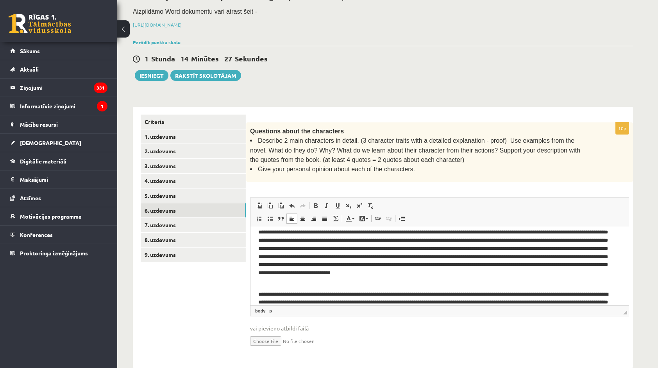
scroll to position [64, 0]
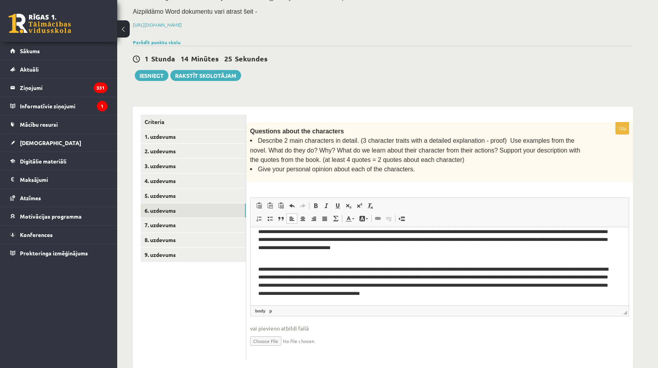
click at [494, 267] on p "**********" at bounding box center [436, 281] width 357 height 32
click at [496, 267] on p "**********" at bounding box center [436, 281] width 357 height 32
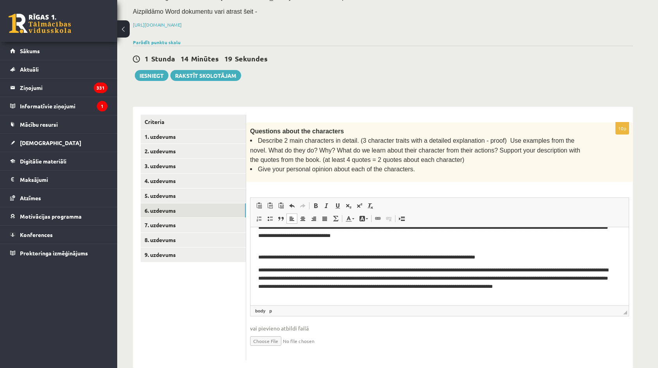
scroll to position [77, 0]
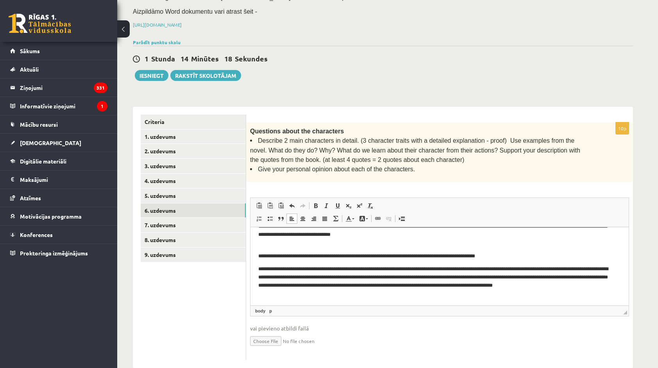
click at [549, 270] on p "**********" at bounding box center [436, 281] width 357 height 32
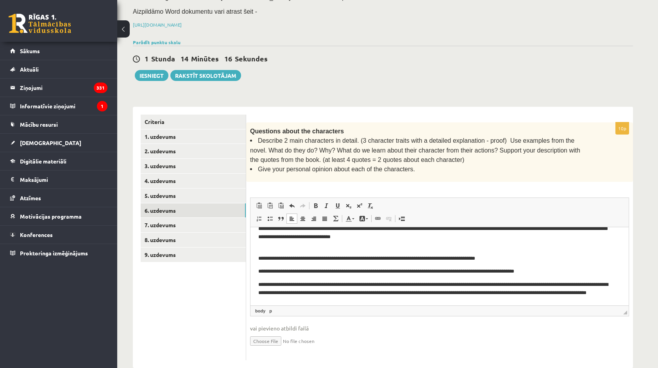
scroll to position [83, 0]
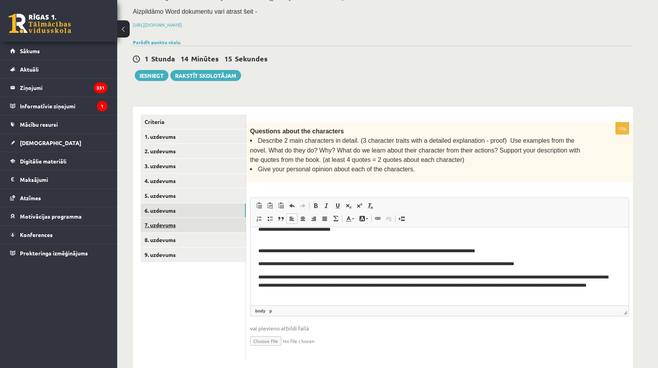
click at [160, 218] on link "7. uzdevums" at bounding box center [193, 225] width 105 height 14
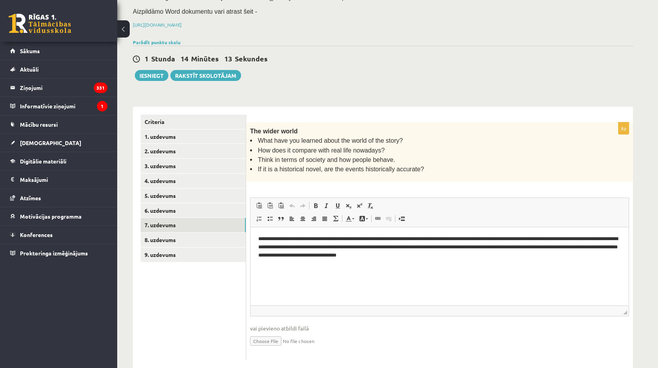
scroll to position [0, 0]
click at [209, 233] on link "8. uzdevums" at bounding box center [193, 240] width 105 height 14
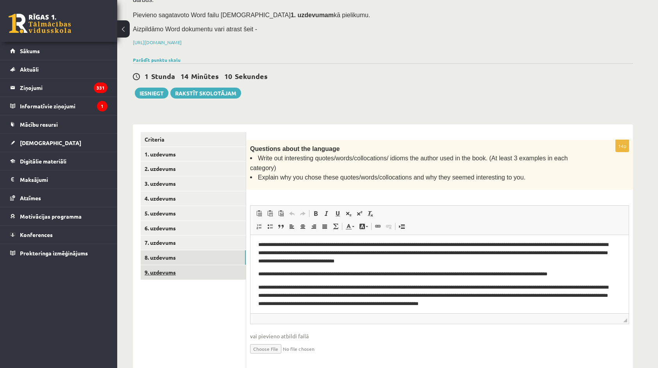
scroll to position [4, 0]
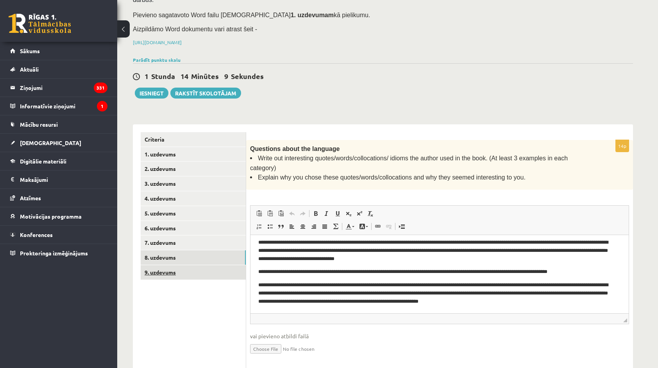
click at [179, 265] on link "9. uzdevums" at bounding box center [193, 272] width 105 height 14
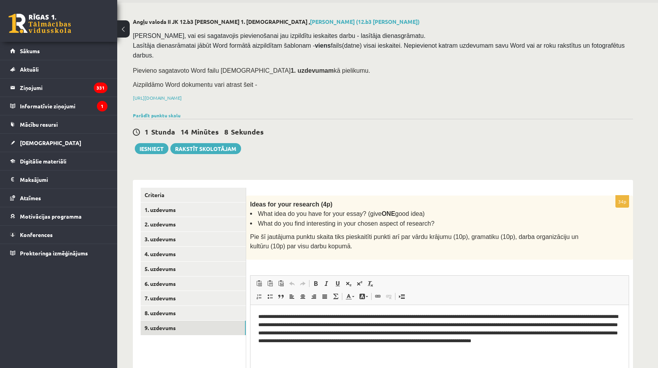
scroll to position [0, 0]
click at [147, 143] on button "Iesniegt" at bounding box center [152, 148] width 34 height 11
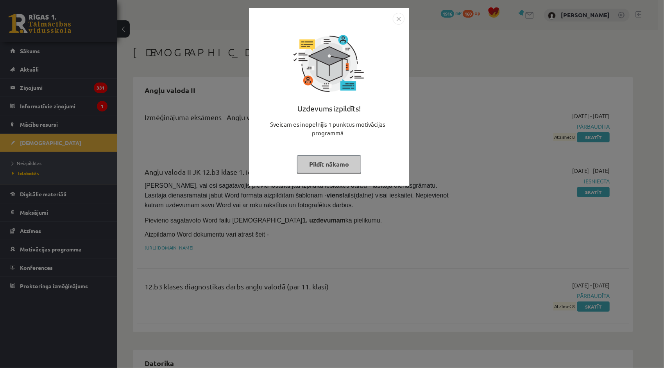
click at [344, 165] on button "Pildīt nākamo" at bounding box center [329, 164] width 64 height 18
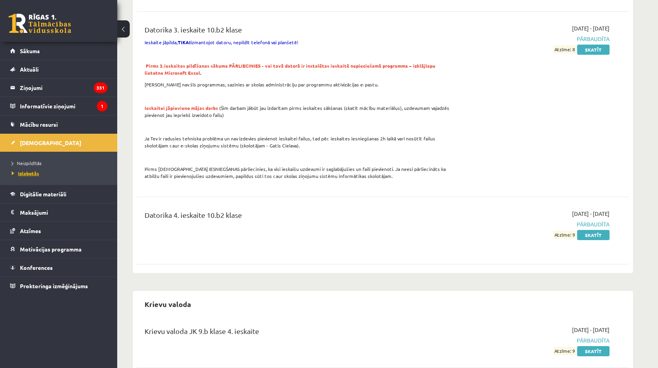
scroll to position [743, 0]
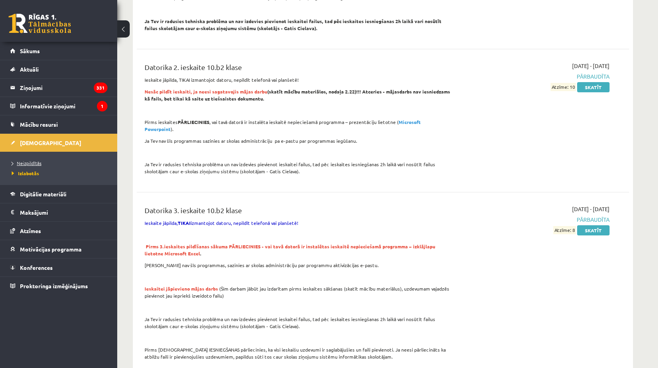
click at [39, 160] on link "Neizpildītās" at bounding box center [61, 163] width 98 height 7
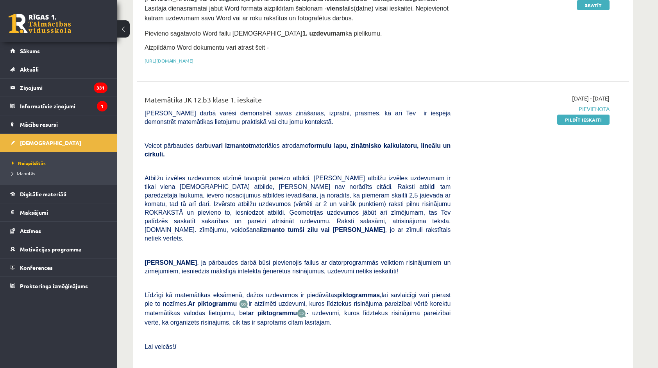
scroll to position [195, 0]
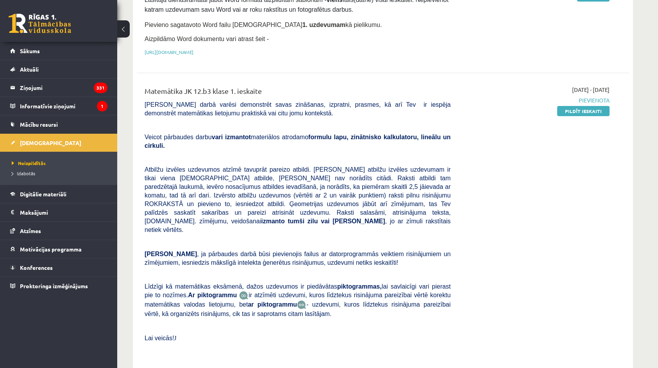
drag, startPoint x: 546, startPoint y: 84, endPoint x: 615, endPoint y: 84, distance: 69.6
click at [615, 84] on div "Matemātika JK 12.b3 [PERSON_NAME] 1. [DEMOGRAPHIC_DATA] [PERSON_NAME] darbā var…" at bounding box center [383, 222] width 493 height 289
click at [615, 86] on div "[DATE] - [DATE] [GEOGRAPHIC_DATA] Pildīt ieskaiti" at bounding box center [536, 222] width 159 height 273
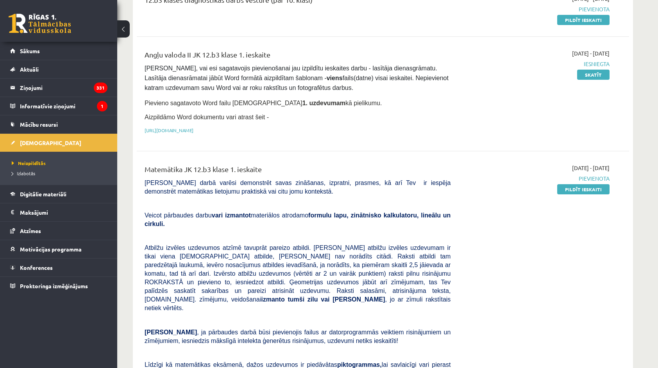
scroll to position [0, 0]
